Goal: Check status: Check status

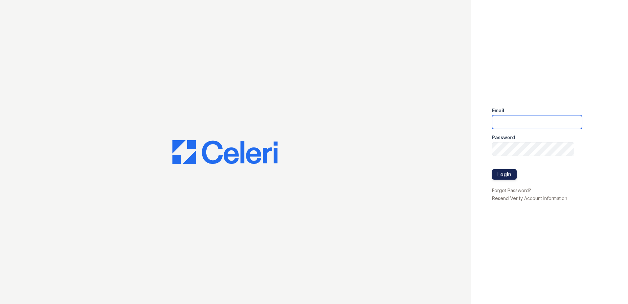
type input "arrivewestborough@trinity-pm.com"
click at [513, 174] on button "Login" at bounding box center [504, 174] width 25 height 11
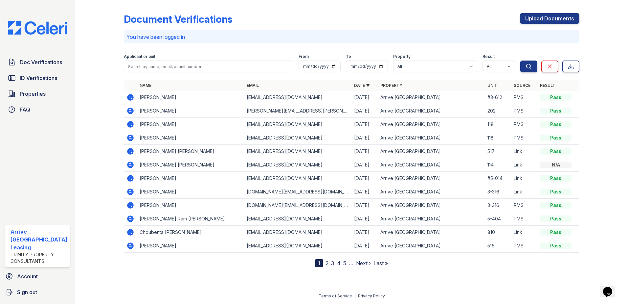
click at [129, 151] on icon at bounding box center [131, 151] width 8 height 8
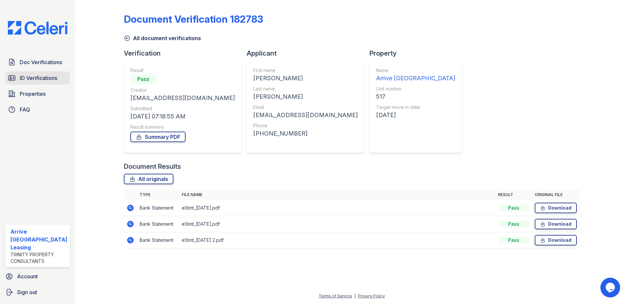
click at [32, 81] on span "ID Verifications" at bounding box center [38, 78] width 37 height 8
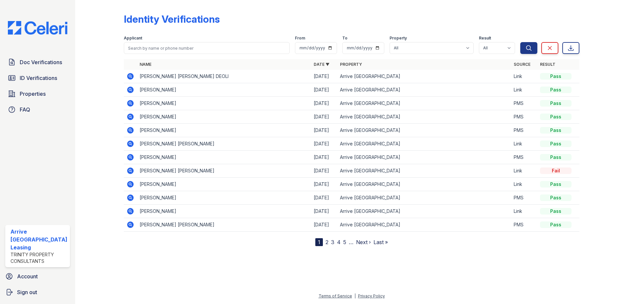
click at [128, 74] on icon at bounding box center [130, 76] width 7 height 7
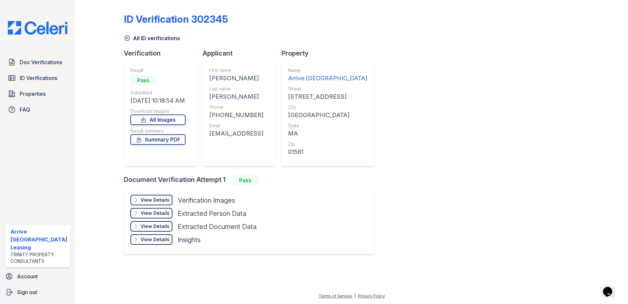
click at [149, 199] on div "View Details" at bounding box center [155, 200] width 29 height 7
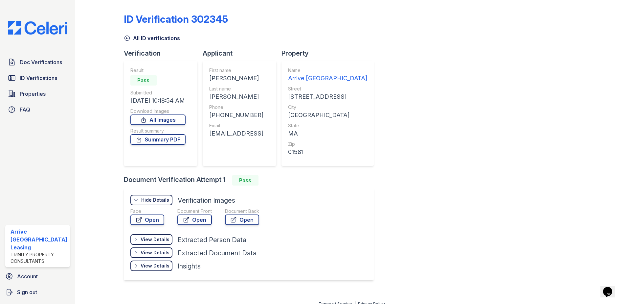
drag, startPoint x: 148, startPoint y: 237, endPoint x: 44, endPoint y: 220, distance: 104.9
click at [147, 236] on div "View Details" at bounding box center [155, 239] width 29 height 7
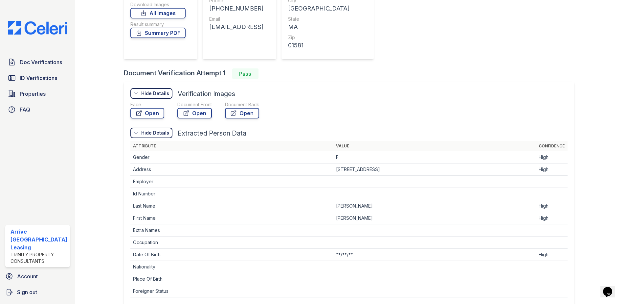
scroll to position [171, 0]
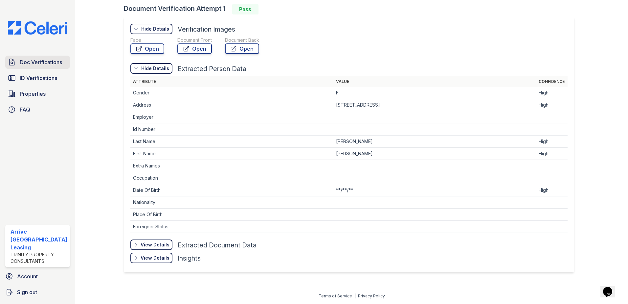
click at [27, 67] on link "Doc Verifications" at bounding box center [37, 62] width 65 height 13
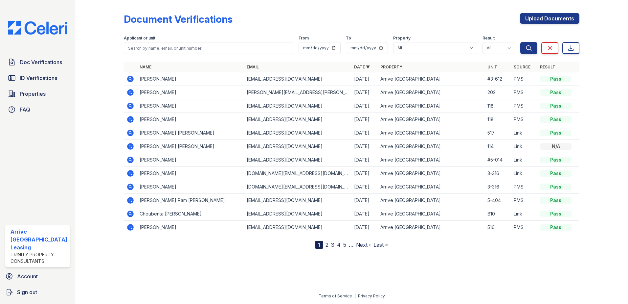
click at [130, 147] on icon at bounding box center [131, 146] width 8 height 8
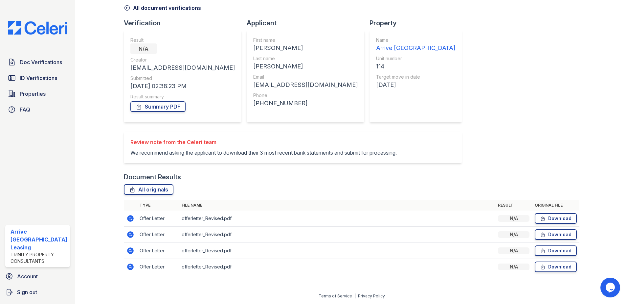
scroll to position [38, 0]
click at [129, 220] on icon at bounding box center [130, 218] width 7 height 7
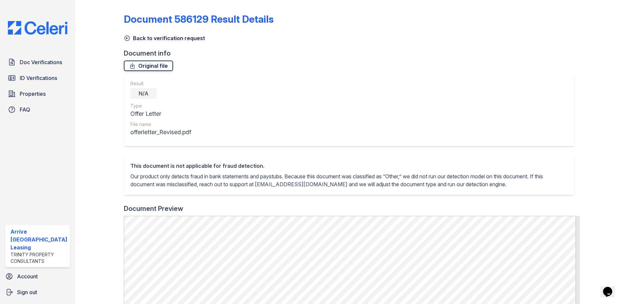
click at [153, 68] on link "Original file" at bounding box center [148, 65] width 49 height 11
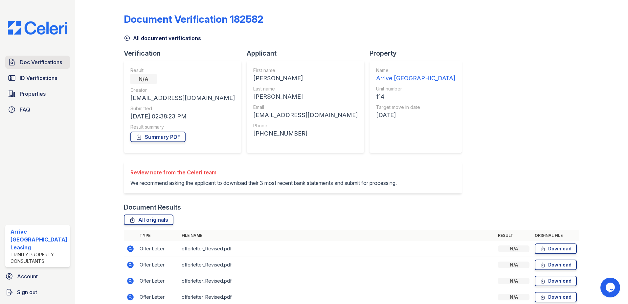
click at [35, 64] on span "Doc Verifications" at bounding box center [41, 62] width 42 height 8
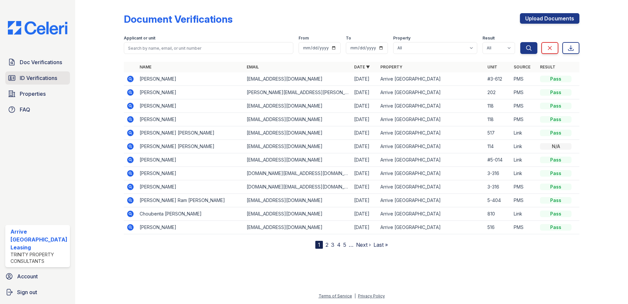
click at [35, 82] on span "ID Verifications" at bounding box center [38, 78] width 37 height 8
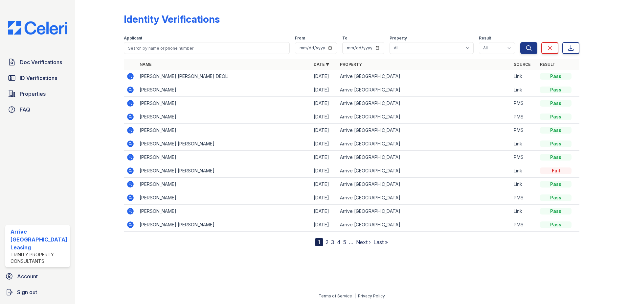
click at [129, 171] on icon at bounding box center [130, 170] width 7 height 7
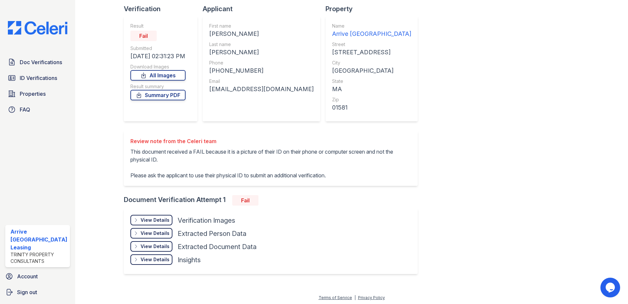
scroll to position [46, 0]
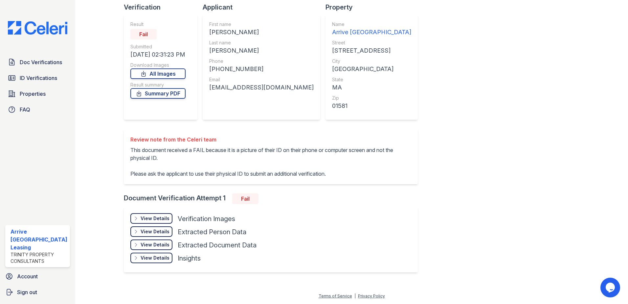
click at [159, 223] on div "View Details Details" at bounding box center [151, 218] width 42 height 11
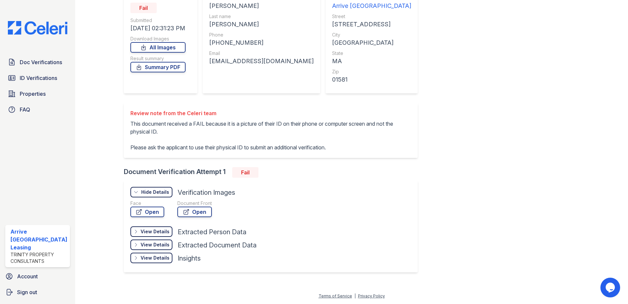
click at [153, 229] on div "View Details" at bounding box center [155, 231] width 29 height 7
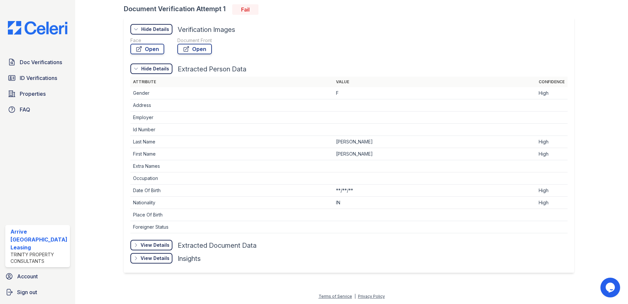
scroll to position [227, 0]
click at [158, 245] on div "View Details" at bounding box center [155, 244] width 29 height 7
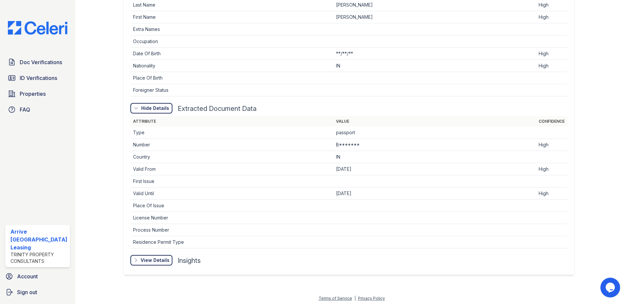
scroll to position [366, 0]
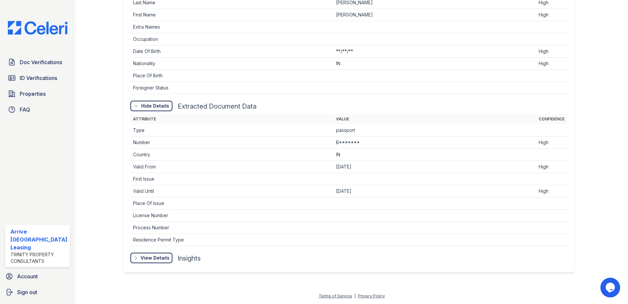
click at [0, 0] on div "View Details" at bounding box center [0, 0] width 0 height 0
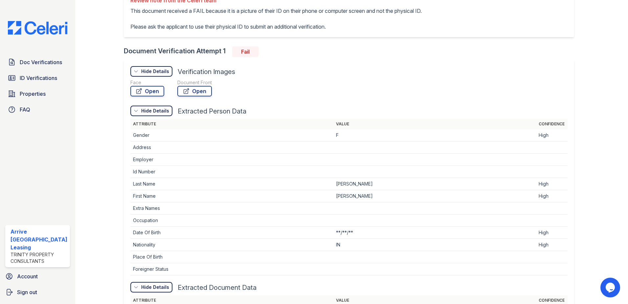
scroll to position [197, 0]
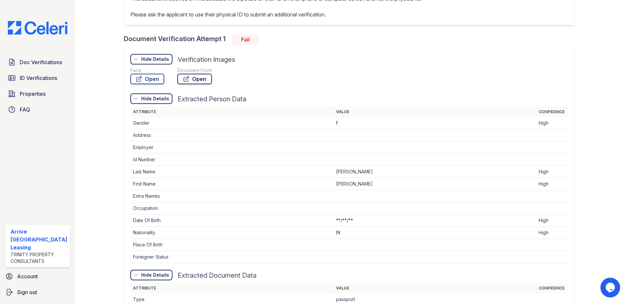
click at [200, 79] on link "Open" at bounding box center [194, 79] width 35 height 11
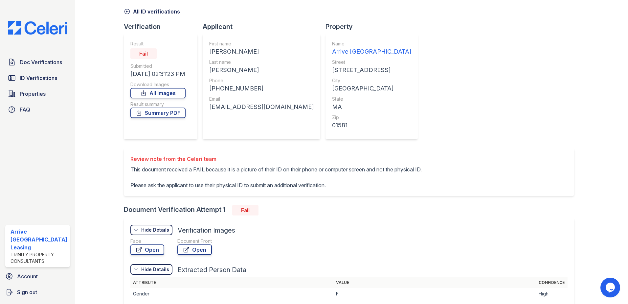
scroll to position [0, 0]
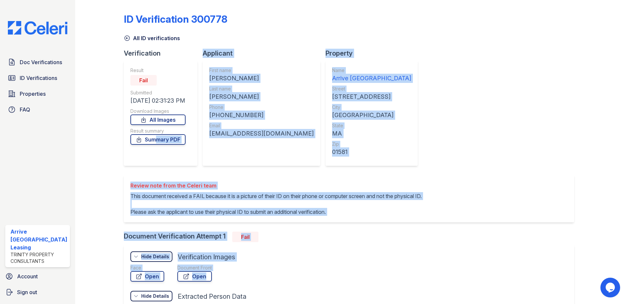
drag, startPoint x: 134, startPoint y: 171, endPoint x: 400, endPoint y: 290, distance: 290.8
drag, startPoint x: 378, startPoint y: 274, endPoint x: 368, endPoint y: 256, distance: 20.7
click at [378, 274] on div "Face Open Document Front Open" at bounding box center [349, 274] width 438 height 20
click at [349, 212] on p "This document received a FAIL because it is a picture of their ID on their phon…" at bounding box center [276, 204] width 292 height 24
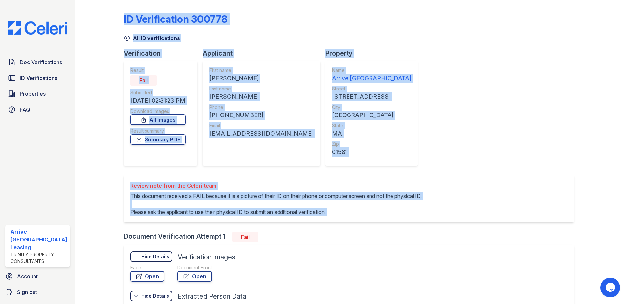
drag, startPoint x: 349, startPoint y: 212, endPoint x: 99, endPoint y: 184, distance: 252.0
click at [132, 192] on p "This document received a FAIL because it is a picture of their ID on their phon…" at bounding box center [276, 204] width 292 height 24
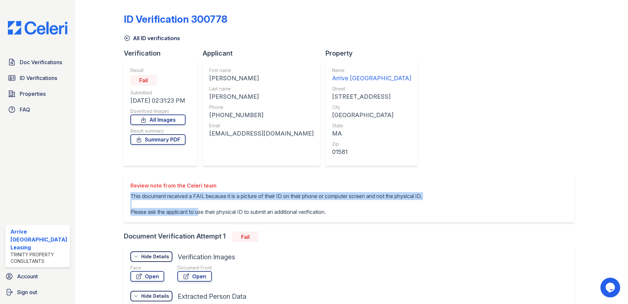
drag, startPoint x: 127, startPoint y: 192, endPoint x: 200, endPoint y: 209, distance: 75.2
click at [200, 209] on div "Review note from the Celeri team This document received a FAIL because it is a …" at bounding box center [349, 198] width 451 height 47
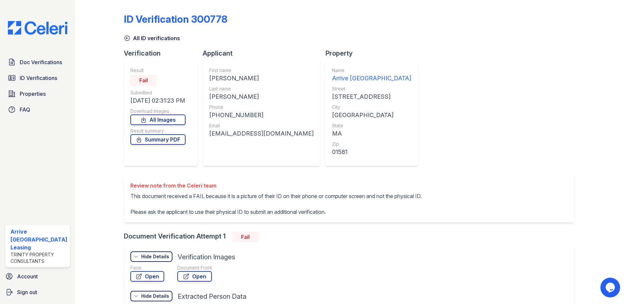
click at [360, 218] on div "Review note from the Celeri team This document received a FAIL because it is a …" at bounding box center [349, 198] width 451 height 47
click at [39, 95] on span "Properties" at bounding box center [33, 94] width 26 height 8
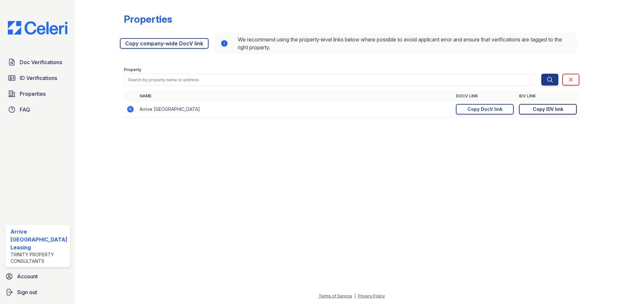
click at [546, 111] on div "Copy IDV link" at bounding box center [548, 109] width 31 height 7
click at [547, 110] on link "Copied!" at bounding box center [548, 109] width 58 height 11
click at [33, 76] on span "ID Verifications" at bounding box center [38, 78] width 37 height 8
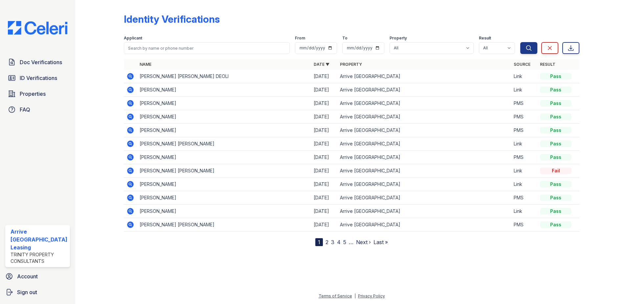
click at [131, 74] on icon at bounding box center [130, 76] width 7 height 7
